Goal: Communication & Community: Answer question/provide support

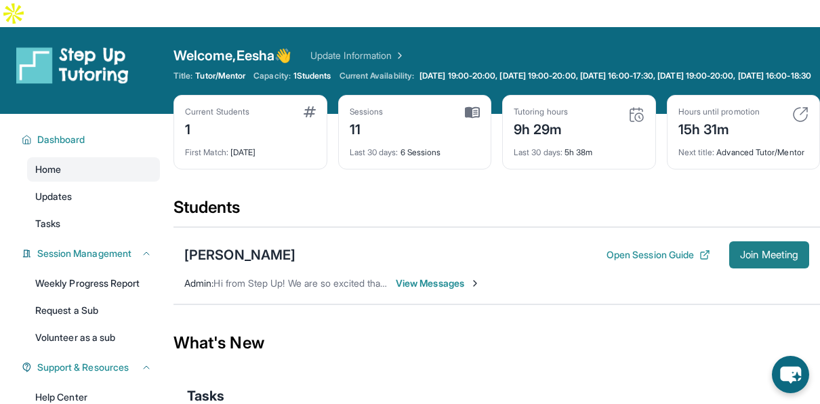
click at [780, 254] on button "Join Meeting" at bounding box center [769, 254] width 80 height 27
click at [761, 228] on div "Peter Chang Open Session Guide Join Meeting Admin : Hi from Step Up! We are so …" at bounding box center [497, 265] width 647 height 77
click at [762, 251] on span "Join Meeting" at bounding box center [769, 255] width 58 height 8
click at [778, 241] on button "Join Meeting" at bounding box center [769, 254] width 80 height 27
click at [784, 241] on button "Join Meeting" at bounding box center [769, 254] width 80 height 27
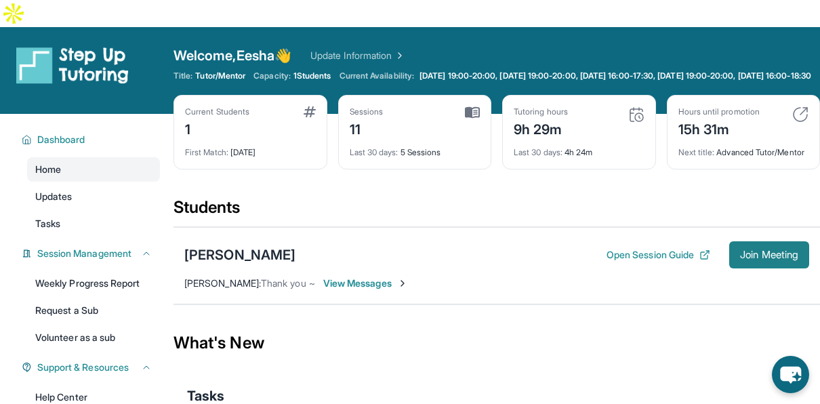
click at [765, 251] on span "Join Meeting" at bounding box center [769, 255] width 58 height 8
click at [510, 378] on div "Tasks" at bounding box center [496, 396] width 619 height 46
click at [754, 258] on button "Join Meeting" at bounding box center [769, 254] width 80 height 27
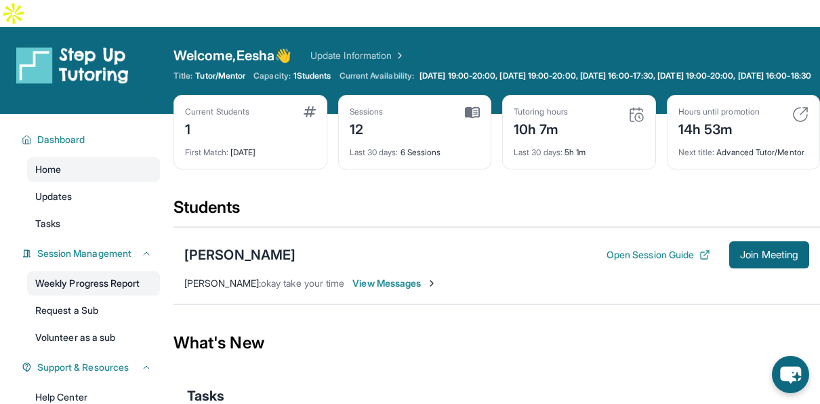
click at [94, 271] on link "Weekly Progress Report" at bounding box center [93, 283] width 133 height 24
